Goal: Information Seeking & Learning: Learn about a topic

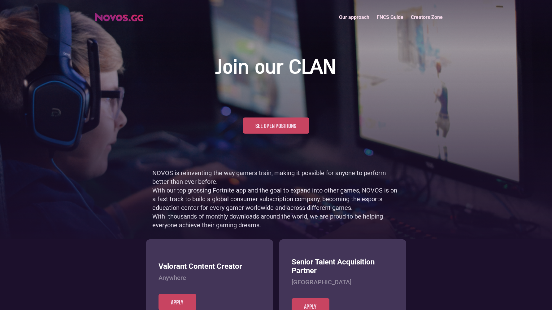
scroll to position [301, 0]
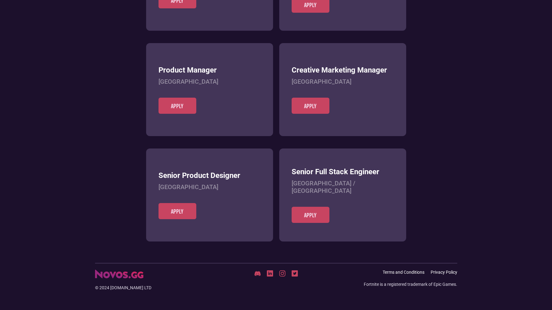
scroll to position [239, 0]
